Goal: Find specific page/section: Find specific page/section

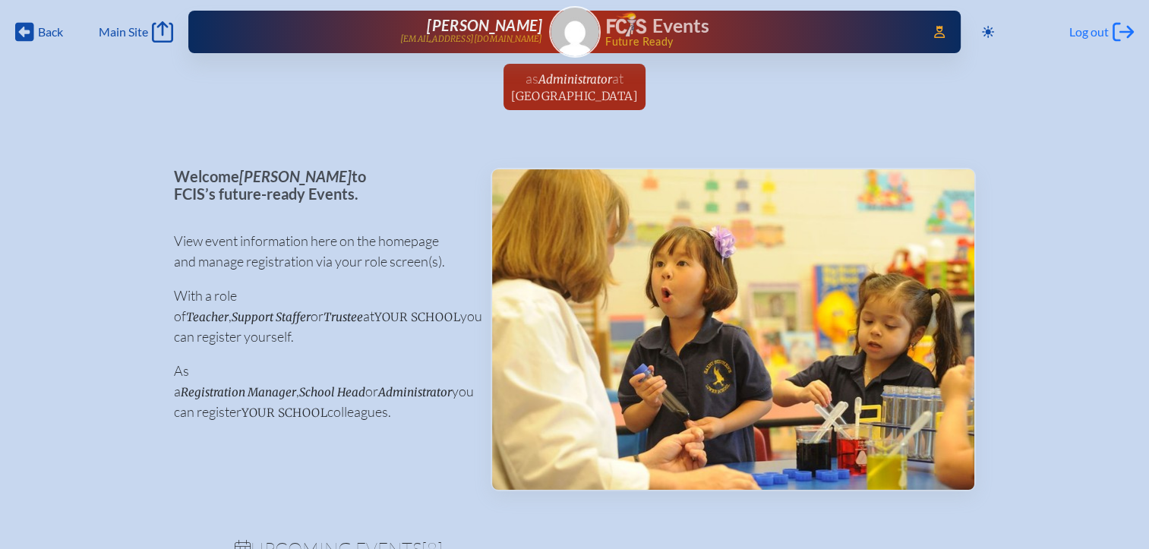
click at [1091, 29] on span "Log out" at bounding box center [1088, 31] width 39 height 15
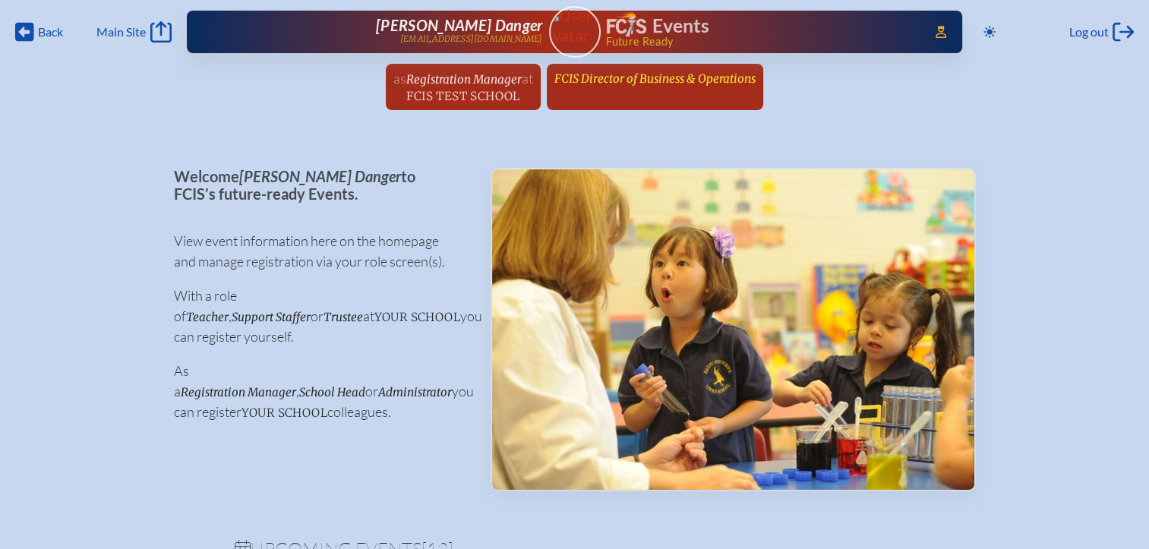
click at [662, 80] on span "FCIS Director of Business & Operations" at bounding box center [654, 78] width 201 height 14
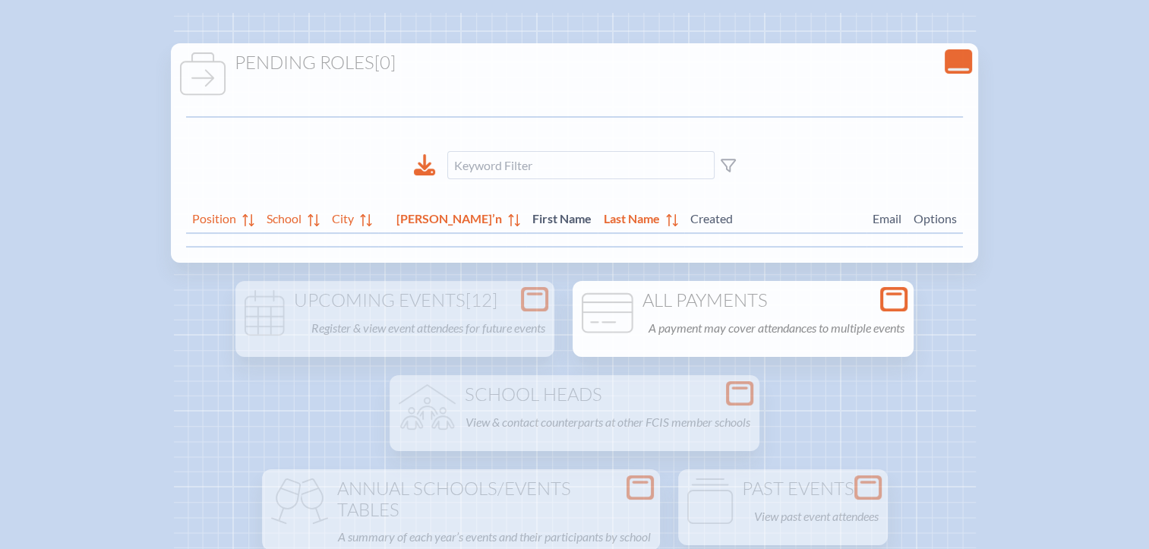
scroll to position [380, 0]
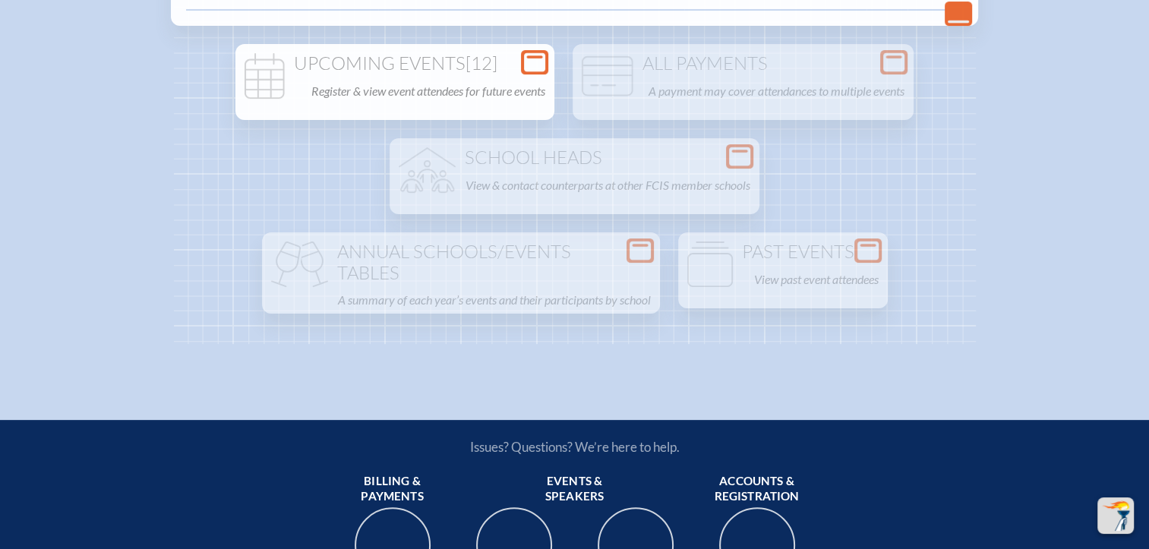
click at [532, 57] on icon at bounding box center [534, 62] width 21 height 19
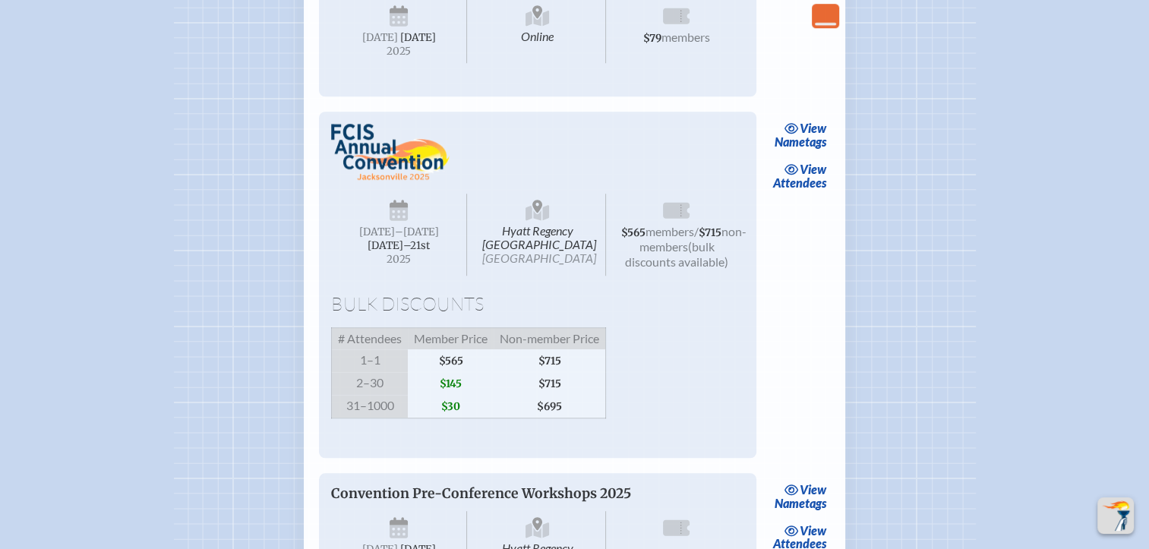
scroll to position [1139, 0]
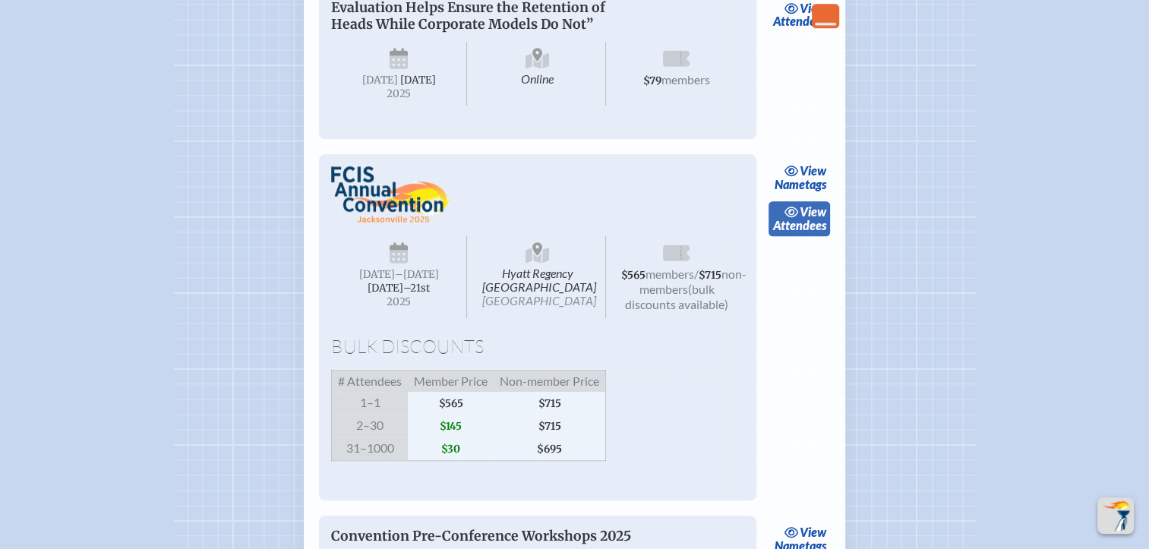
click at [806, 219] on span "view" at bounding box center [813, 211] width 27 height 14
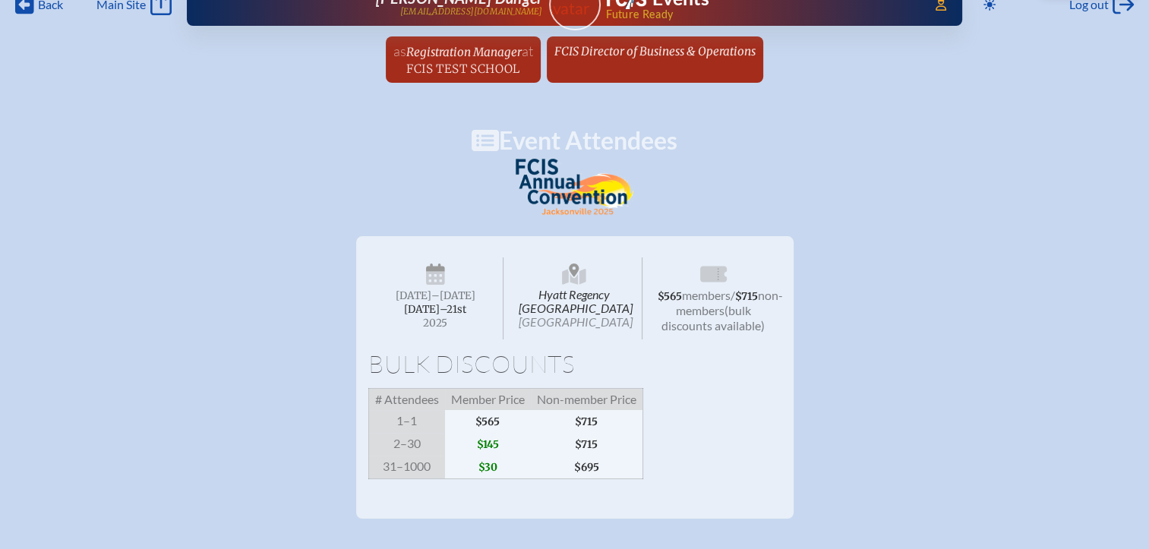
scroll to position [76, 0]
